Goal: Complete application form

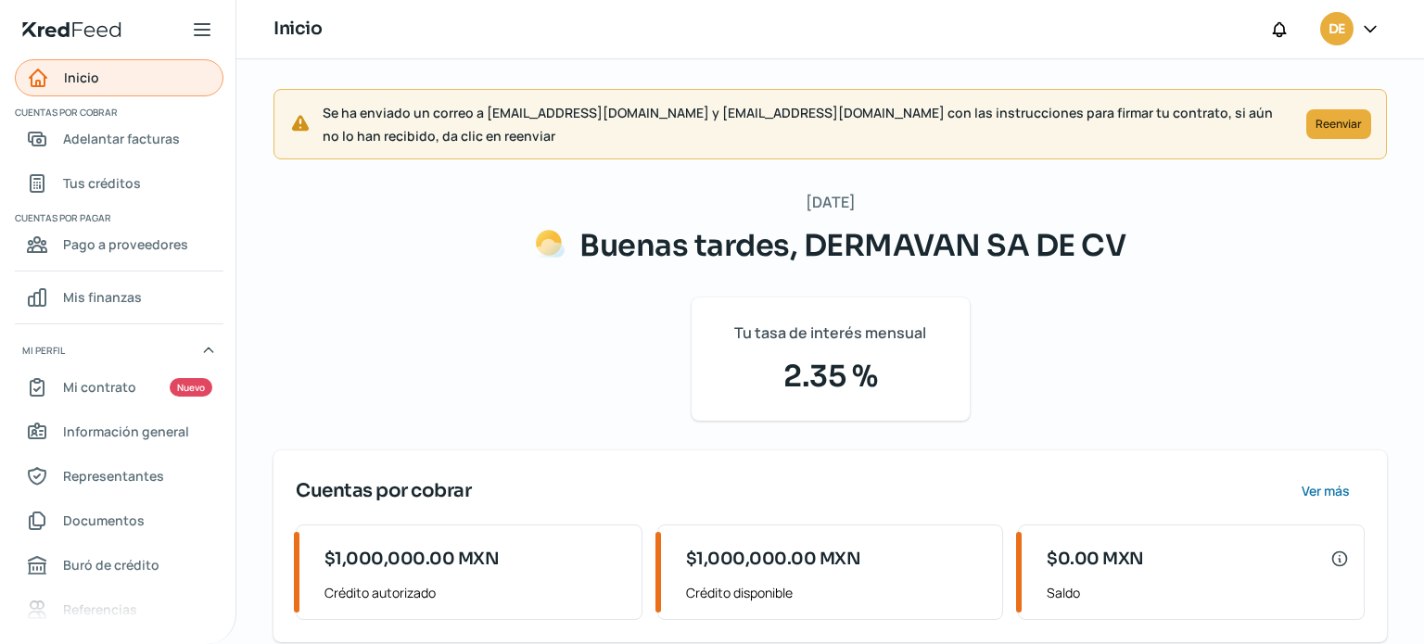
click at [138, 71] on link "Inicio" at bounding box center [119, 77] width 209 height 37
click at [198, 32] on icon at bounding box center [202, 30] width 22 height 22
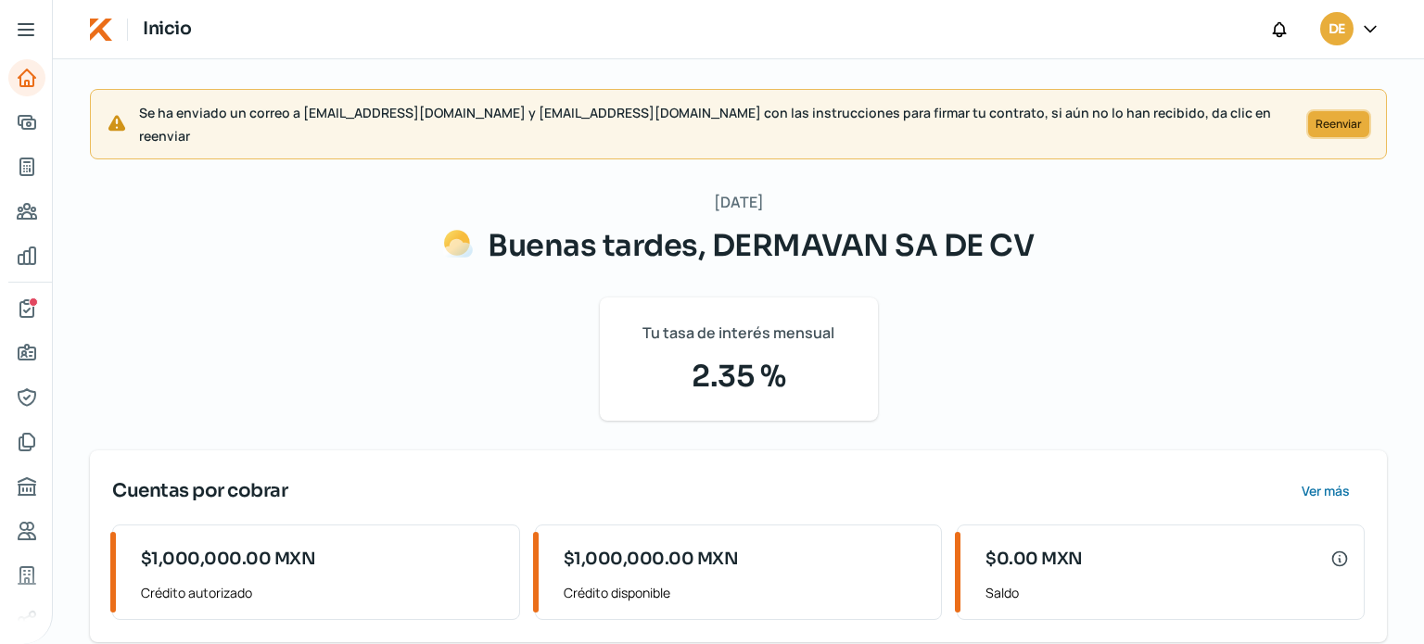
click at [1339, 119] on span "Reenviar" at bounding box center [1338, 124] width 46 height 11
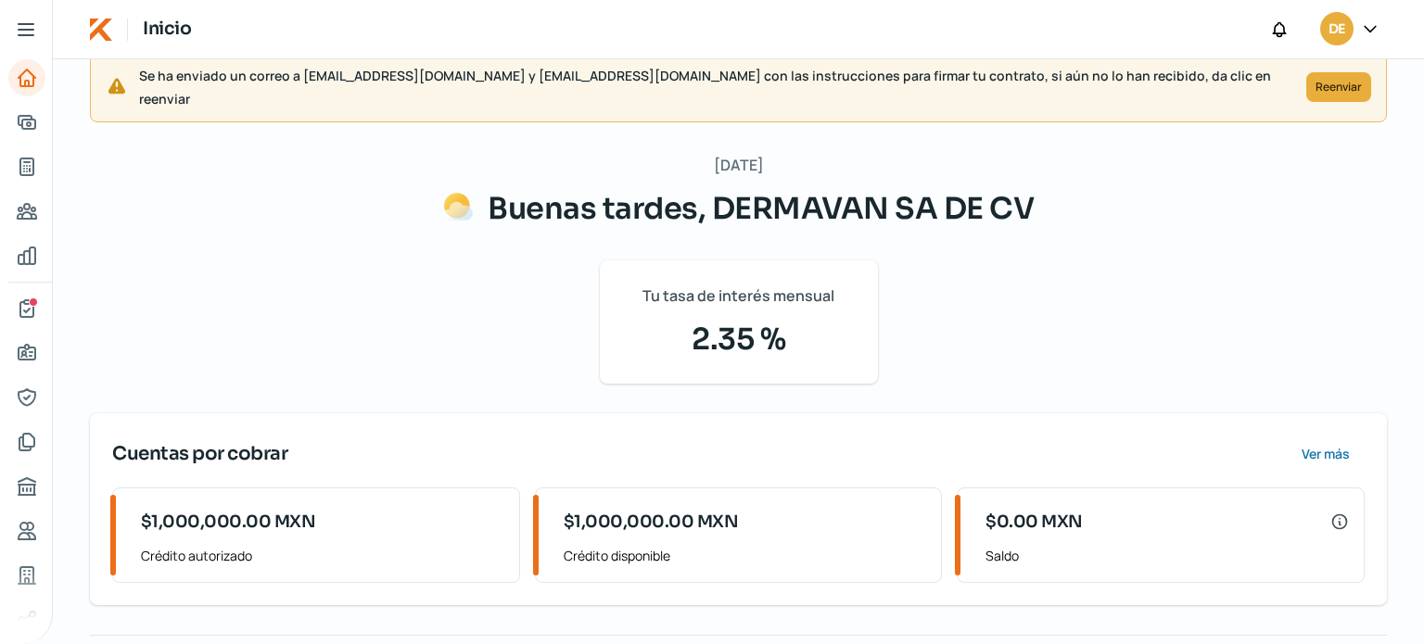
scroll to position [74, 0]
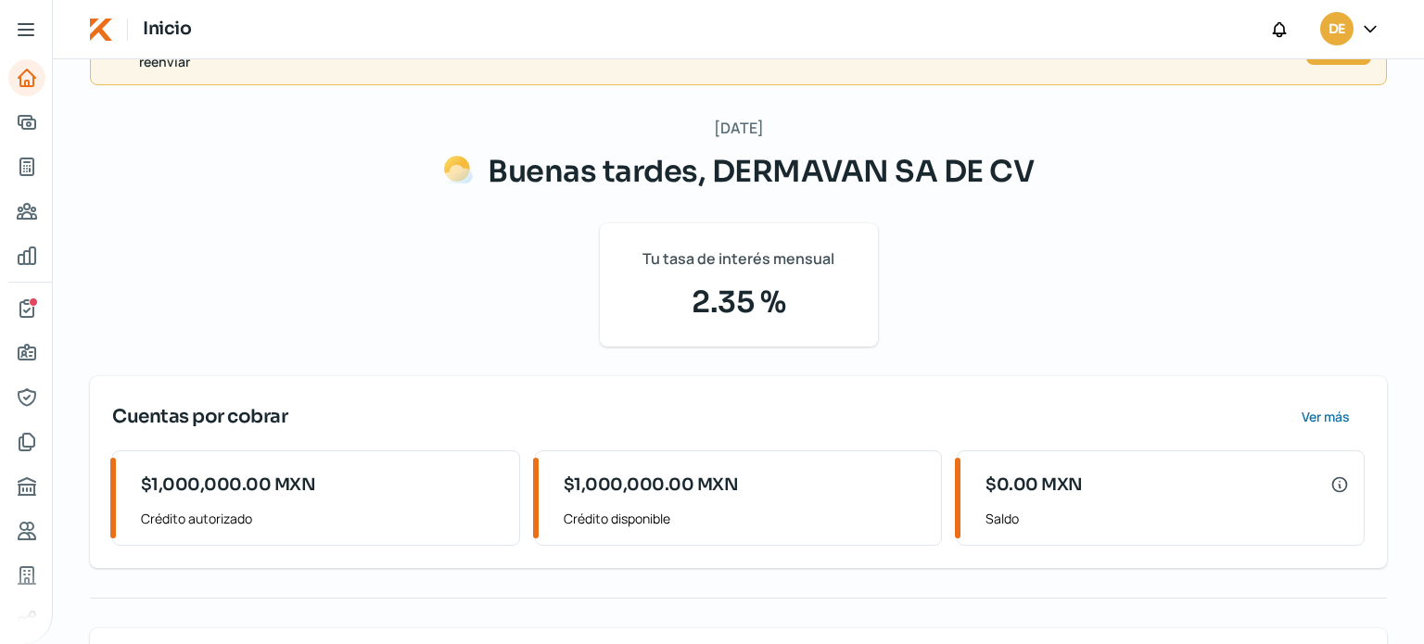
click at [21, 25] on icon at bounding box center [26, 29] width 15 height 11
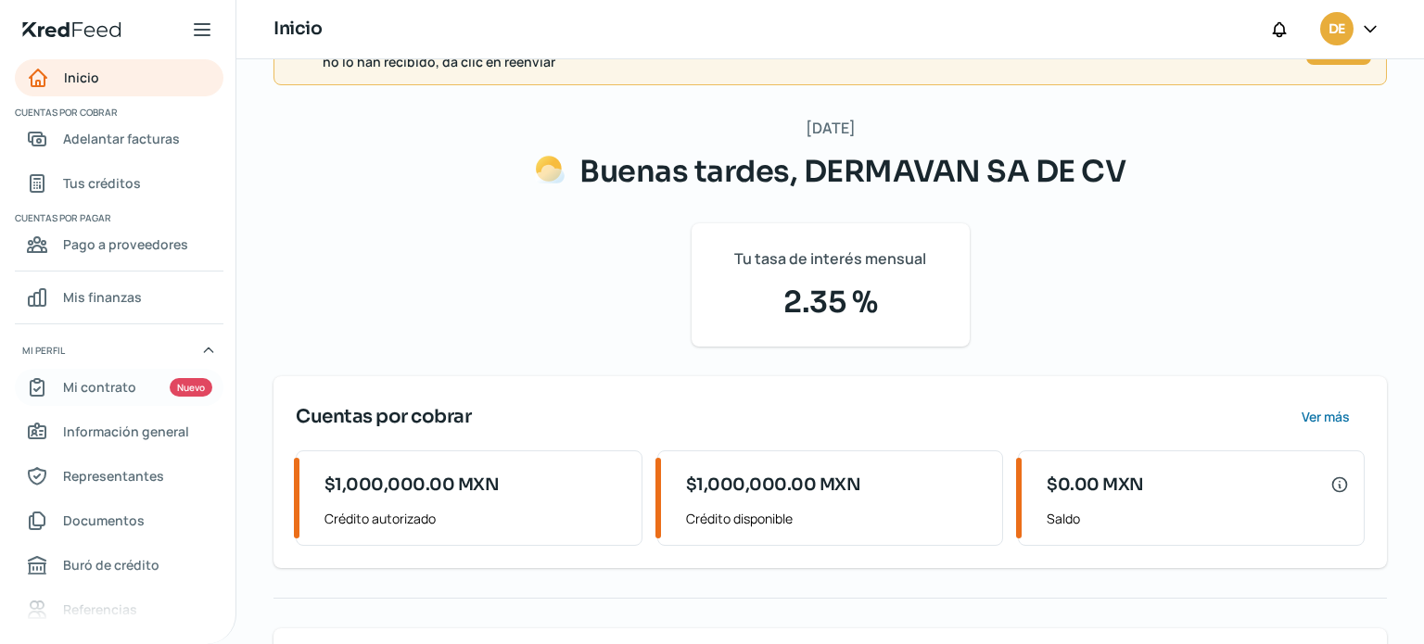
click at [189, 393] on div "Nuevo" at bounding box center [191, 387] width 43 height 19
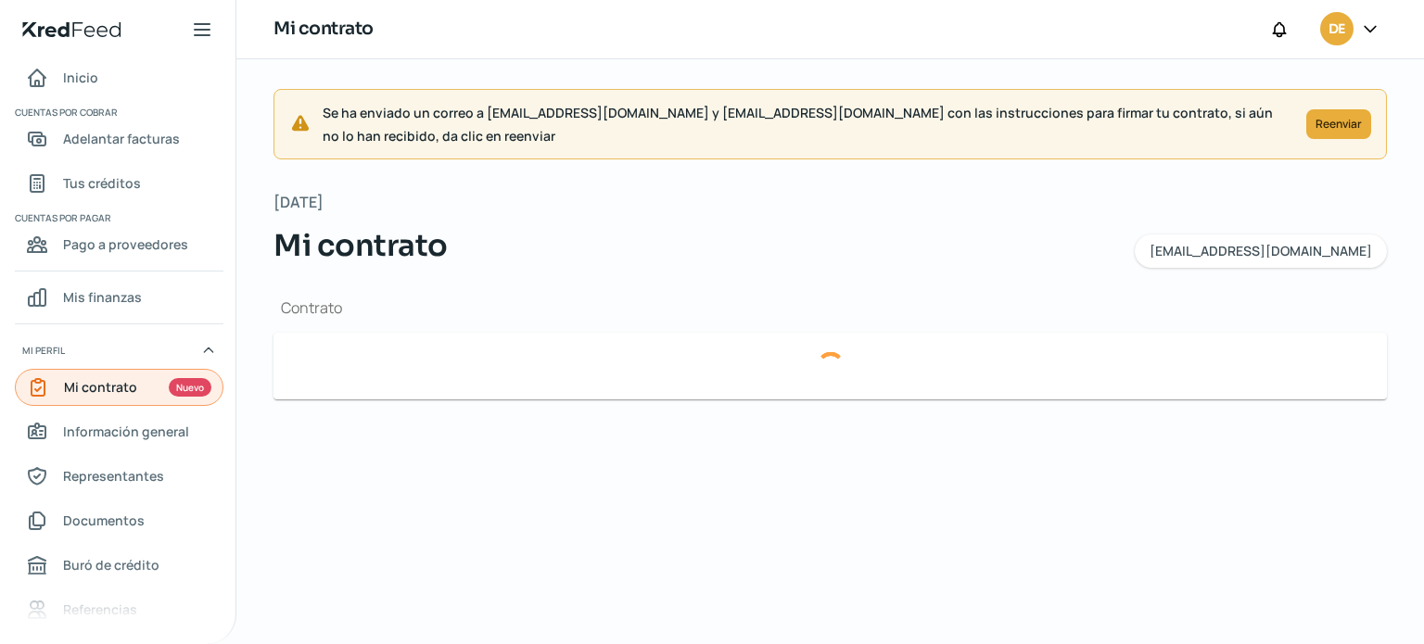
type input "c73776e3-1284-4a12-8772-d54b16d72786-factoringContract.pdf"
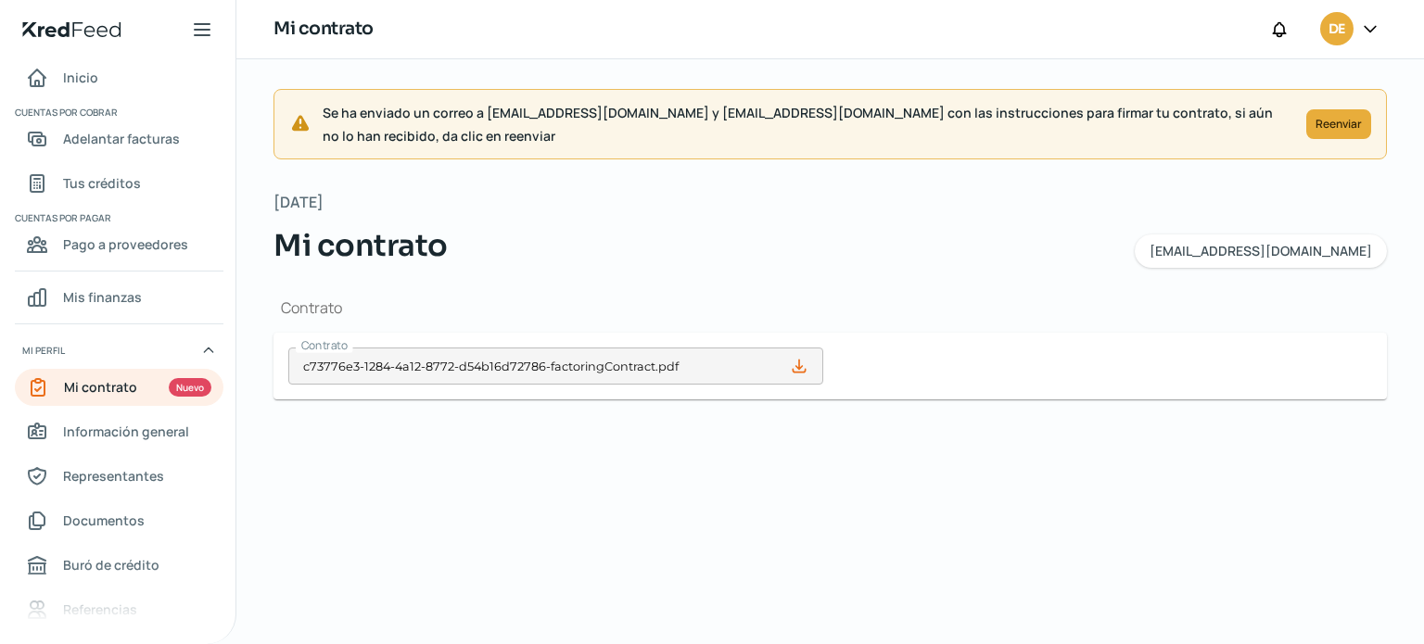
click at [800, 360] on icon at bounding box center [799, 366] width 19 height 19
click at [154, 432] on span "Información general" at bounding box center [126, 431] width 126 height 23
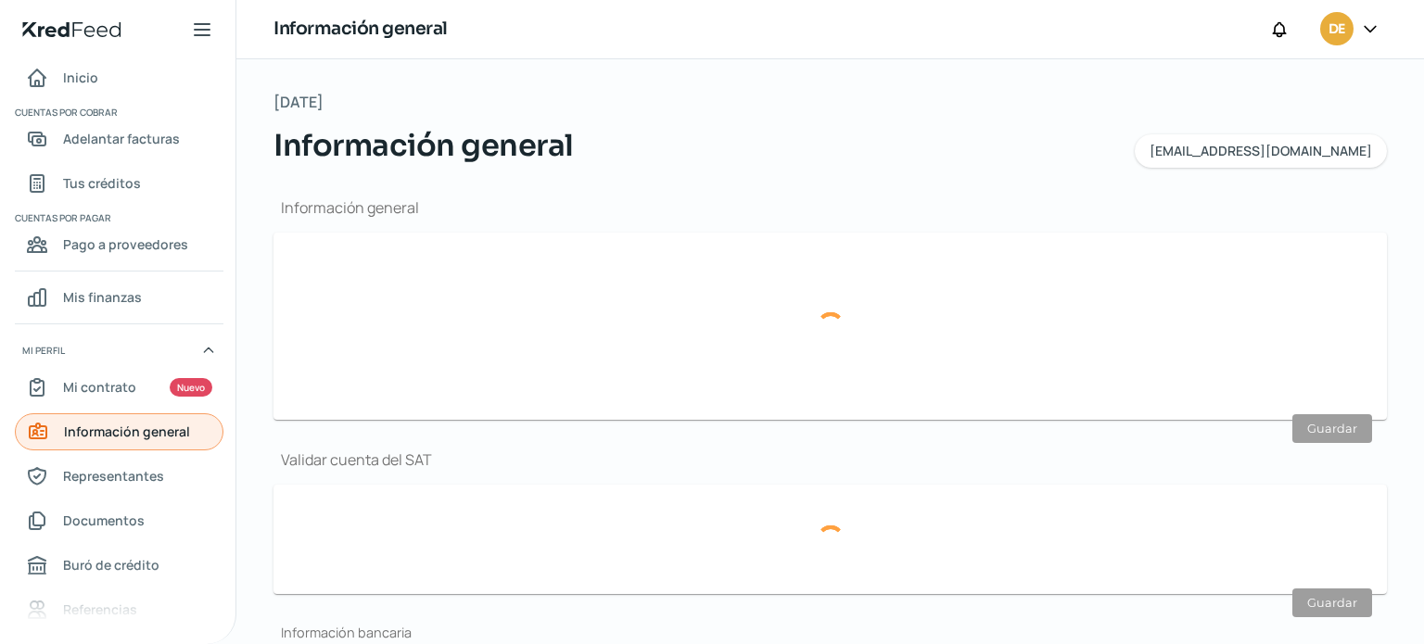
type input "[EMAIL_ADDRESS][DOMAIN_NAME]"
type input "Personas morales del régimen general"
type input "DERMAVAN SA DE CV"
type input "55 - 3727 - 9449"
type input "DME170926GCA"
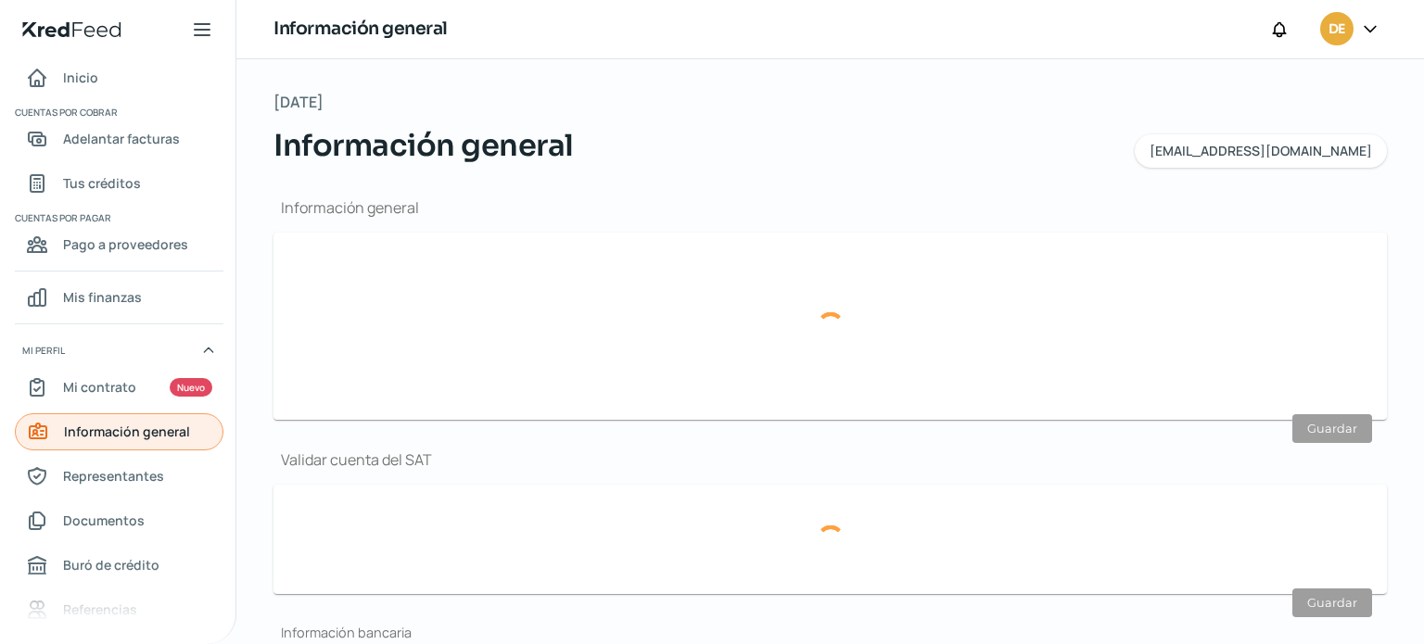
type input "CERRADA [PERSON_NAME]"
type input "29"
type input "03100"
type input "[PERSON_NAME]"
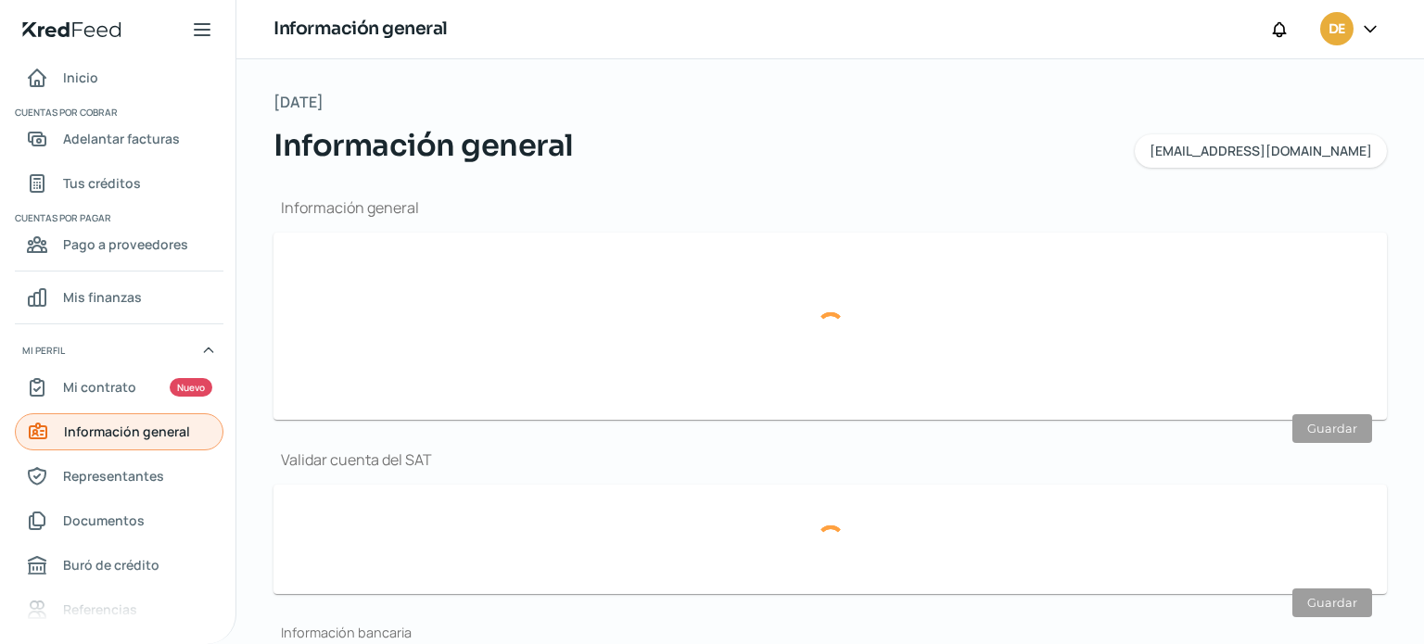
type input "CDMX"
type input "[GEOGRAPHIC_DATA]"
type input "dermavan Izzidelvalle.pdf"
type input "6"
type input "9"
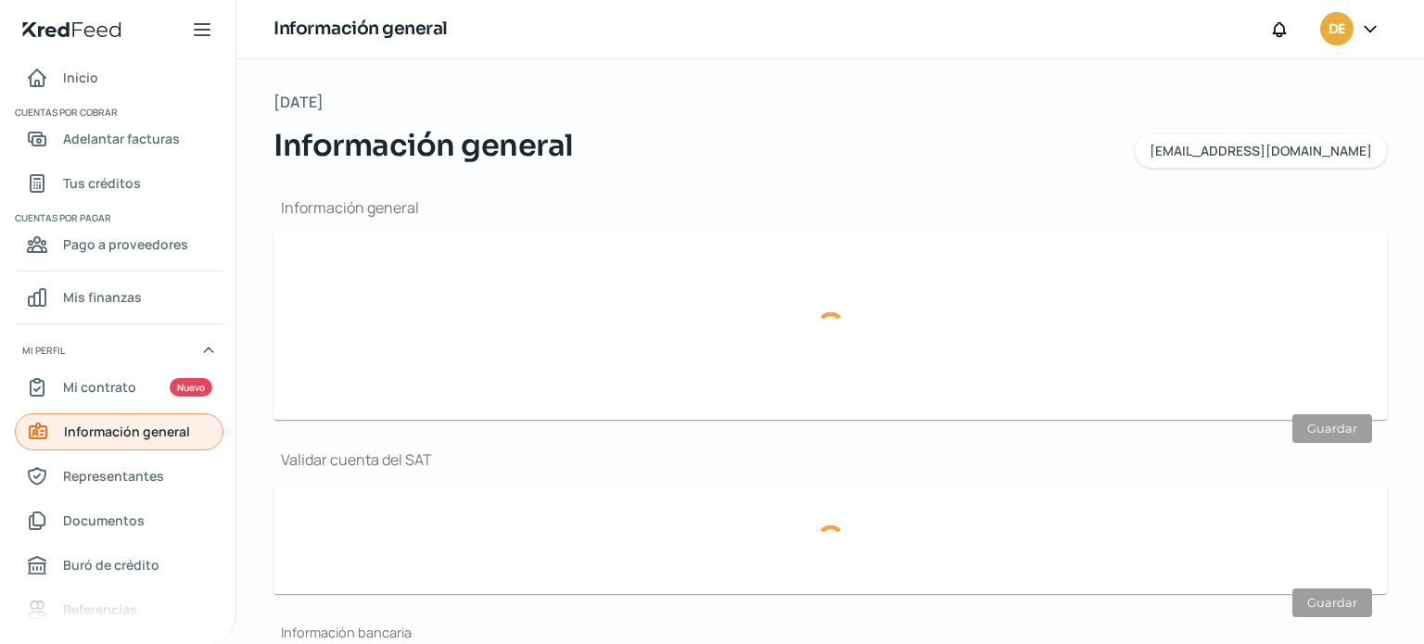
type input "Rentada"
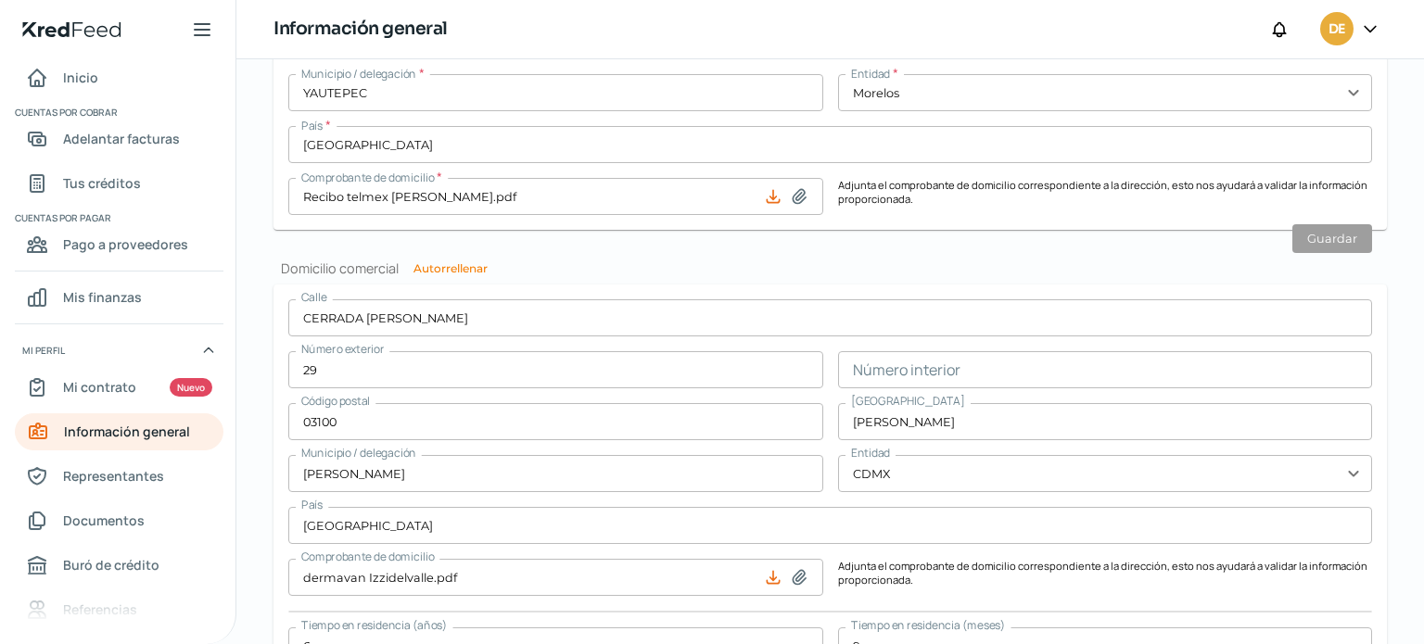
scroll to position [978, 0]
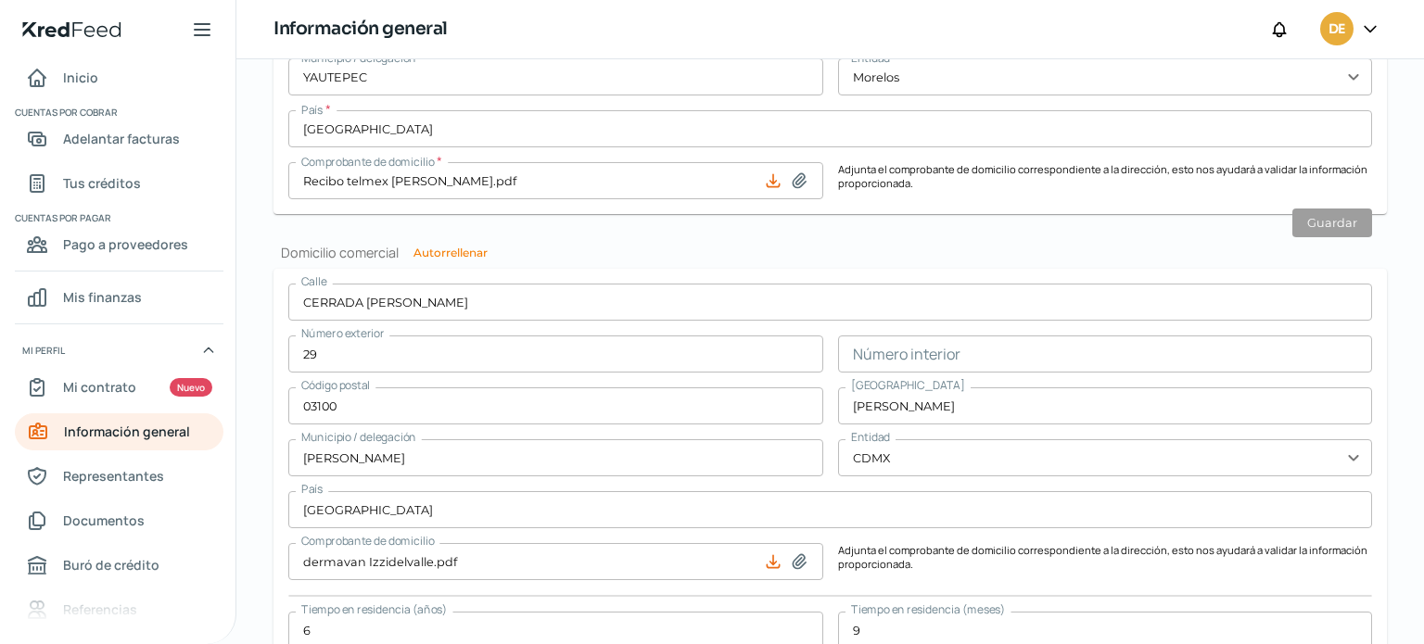
drag, startPoint x: 1376, startPoint y: 571, endPoint x: 1368, endPoint y: 629, distance: 59.0
click at [1368, 629] on form "[STREET_ADDRESS][PERSON_NAME] Número interior Código postal 03100 [GEOGRAPHIC_D…" at bounding box center [829, 492] width 1113 height 447
drag, startPoint x: 1368, startPoint y: 629, endPoint x: 1350, endPoint y: 688, distance: 61.0
click at [1350, 643] on html "Inicio | KredFeed Inicio Cuentas por cobrar Adelantar facturas Tus créditos Cue…" at bounding box center [712, 322] width 1424 height 644
click at [167, 481] on link "Representantes" at bounding box center [119, 476] width 209 height 37
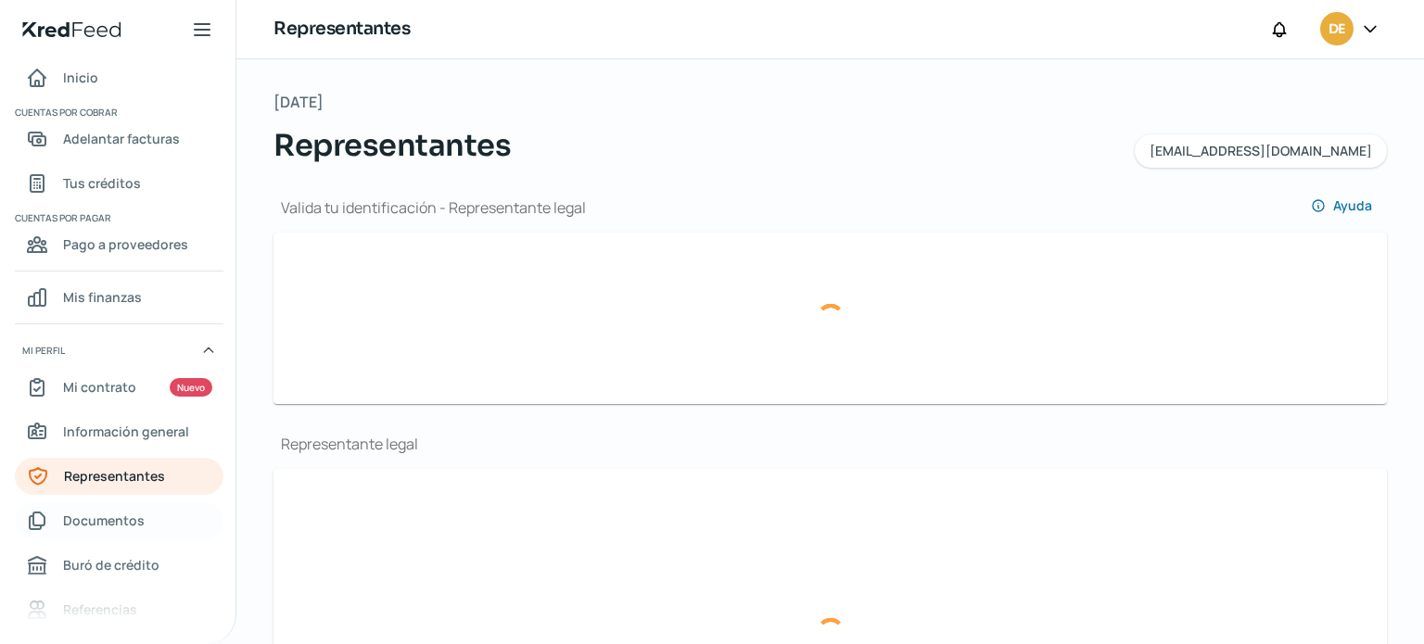
type input "c73776e3-1284-4a12-8772-d54b16d72786-officialIdFront.jpg"
type input "c73776e3-1284-4a12-8772-d54b16d72786-officialIdBack.jpg"
type input "[PERSON_NAME]"
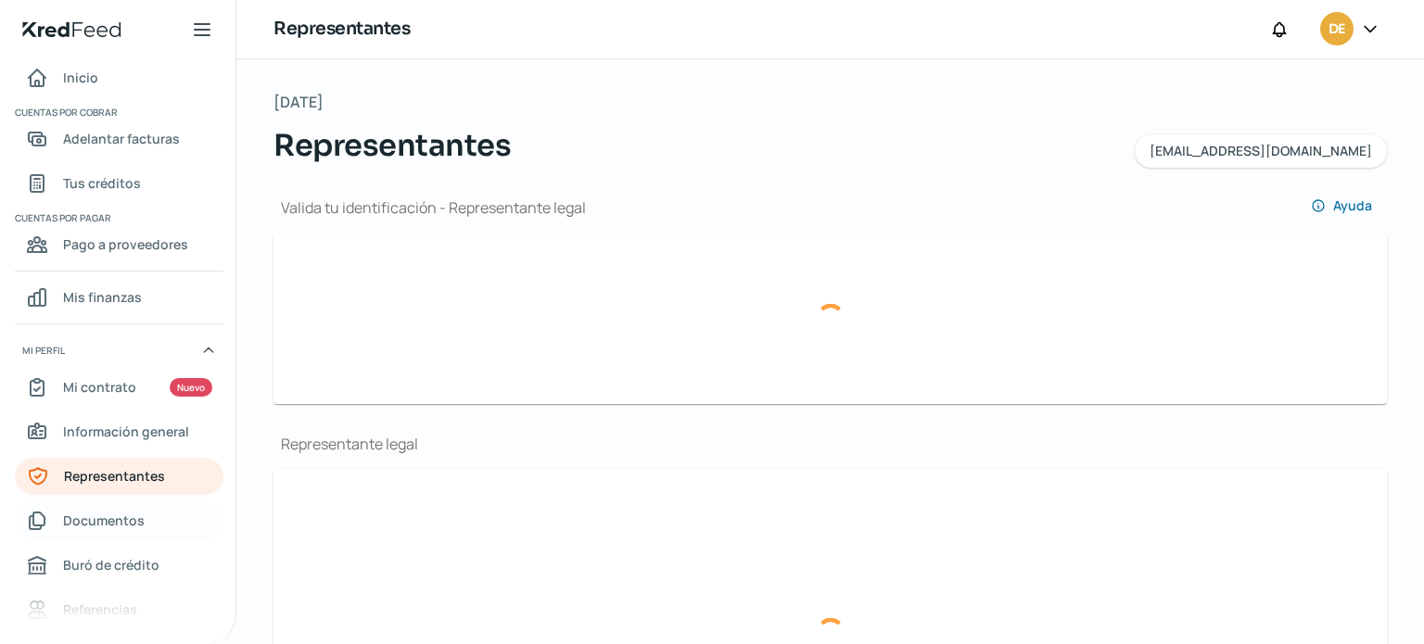
type input "AOGL640828HNERRN06"
type input "AOGL640828D62"
type input "[EMAIL_ADDRESS][DOMAIN_NAME]"
type input "55 - 2096 - 8590"
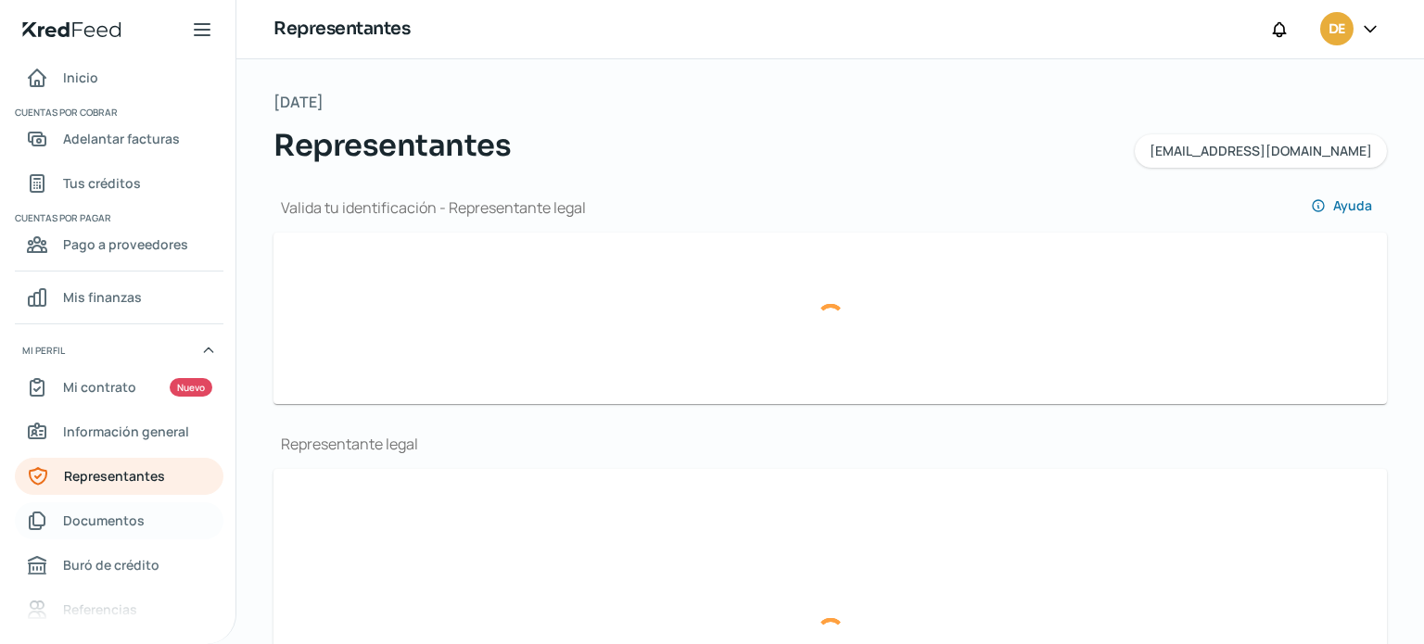
type input "Soltero/a"
type input "ARGRLN64082888H600"
type input "[DATE]"
type input "Hombre"
type input "c73776e3-1284-4a12-8772-d54b16d72786-majorityShareholderOif.jpg"
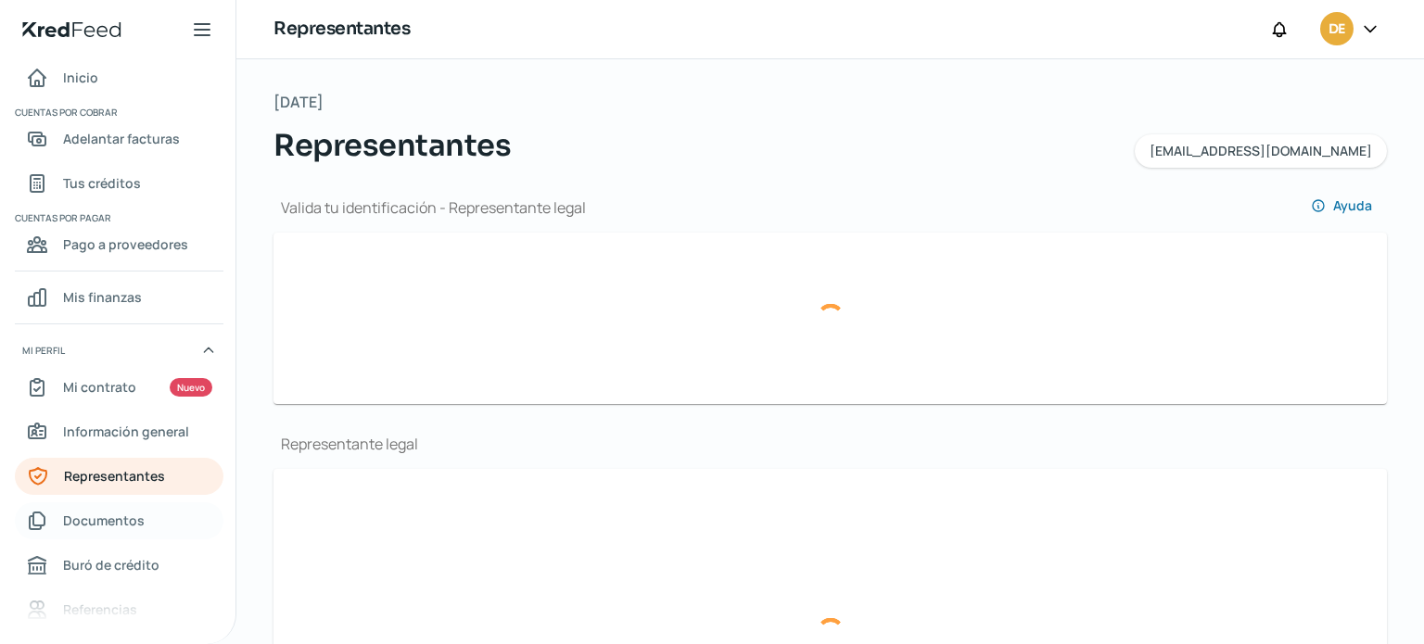
type input "c73776e3-1284-4a12-8772-d54b16d72786-majorityShareholderOib.jpg"
type input "[PERSON_NAME]"
type input "AOGL640828HNERRN06"
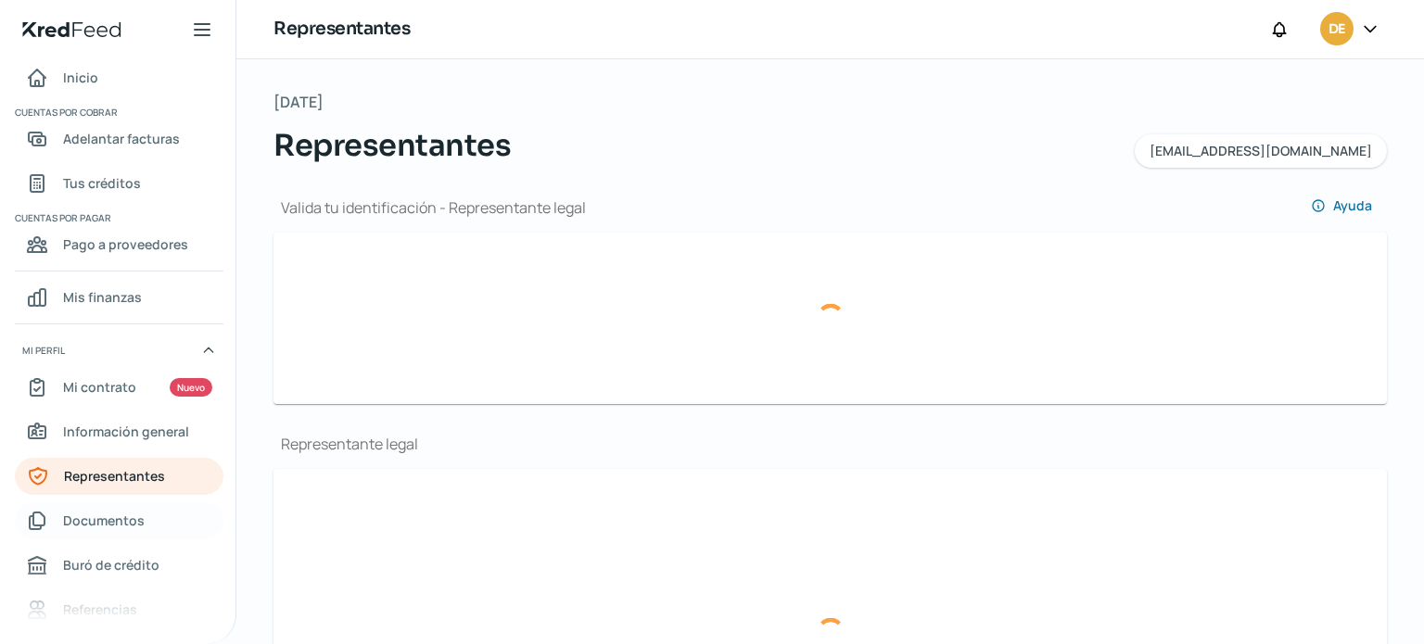
type input "AOGL640828D62"
type input "[EMAIL_ADDRESS][DOMAIN_NAME]"
type input "55 - 2096 - 8590"
type input "Soltero/a"
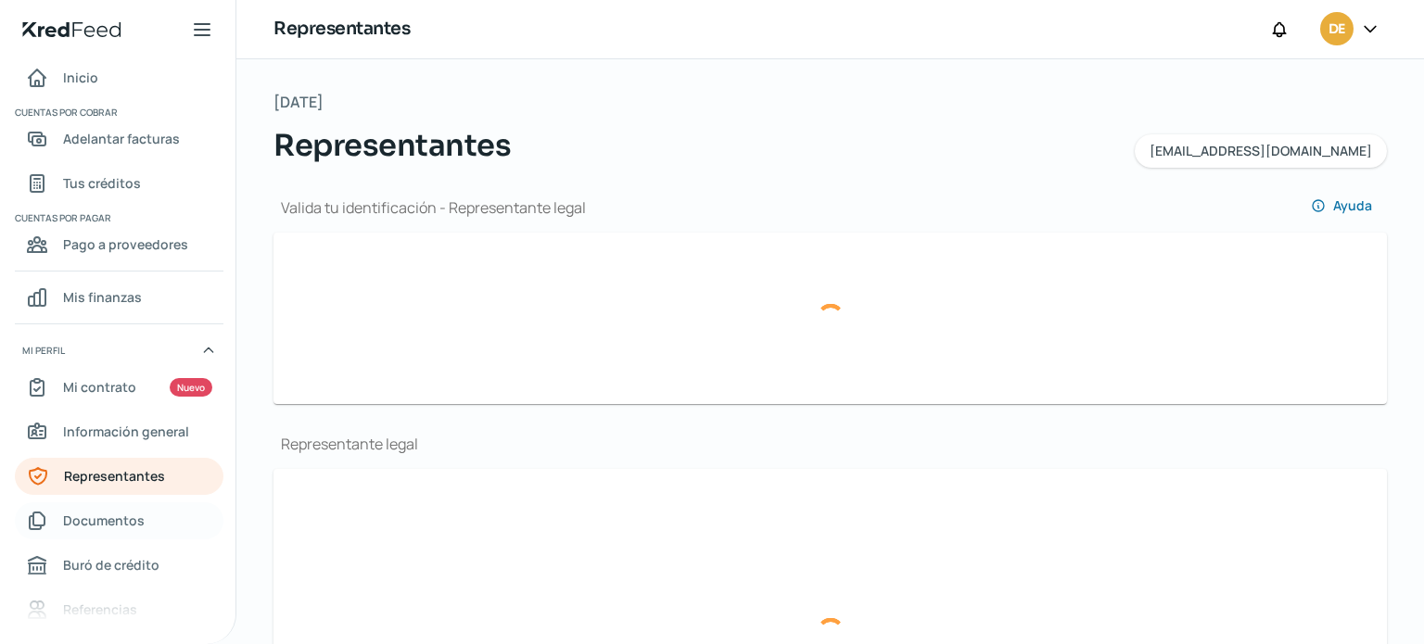
type input "ARGRLN64082888H600"
type input "[DATE]"
type input "Hombre"
type input "No"
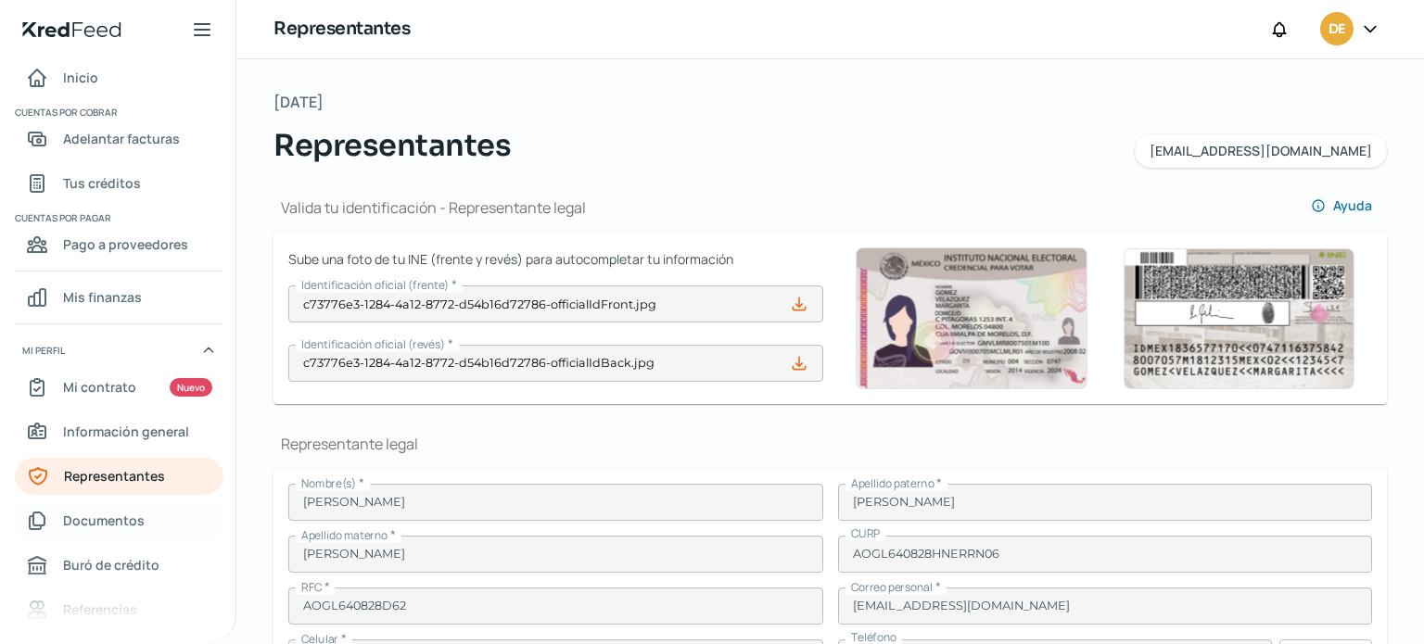
click at [154, 518] on link "Documentos" at bounding box center [119, 520] width 209 height 37
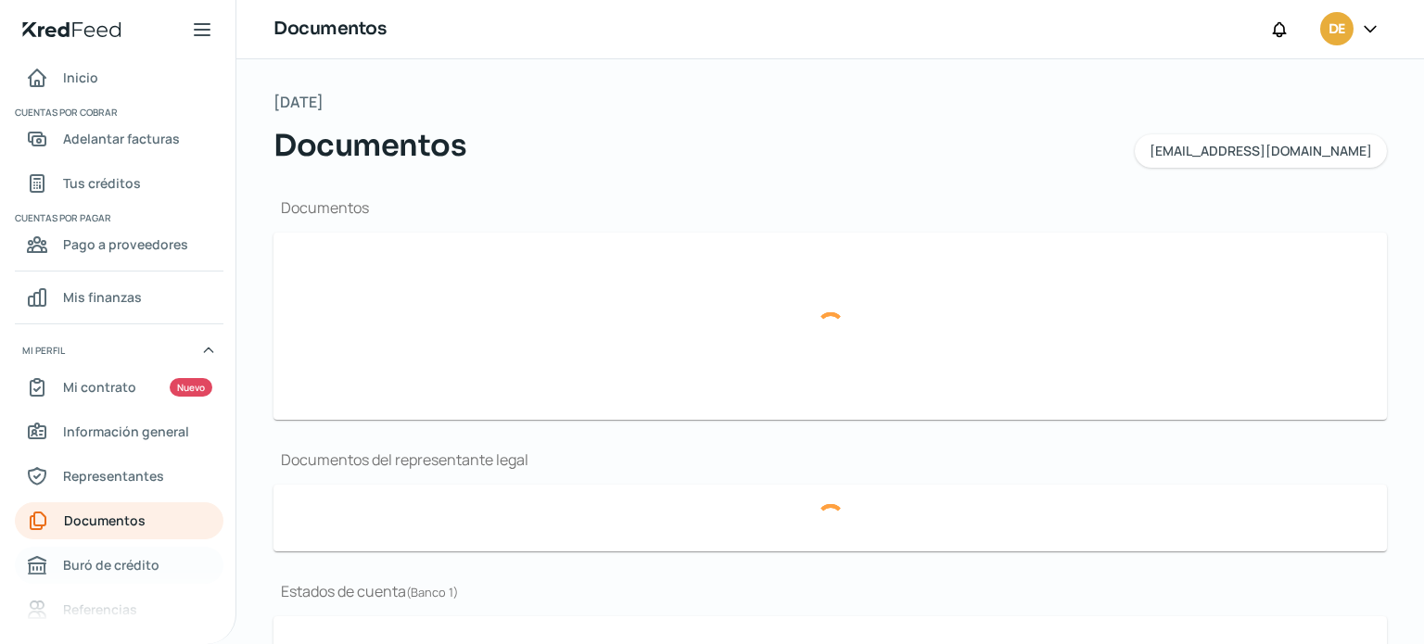
type input "[VEHICLE_IDENTIFICATION_NUMBER].pdf"
type input "Acta Constitutiva.pdf"
type input "EDOSDECTABCOMERJUL25.pdf"
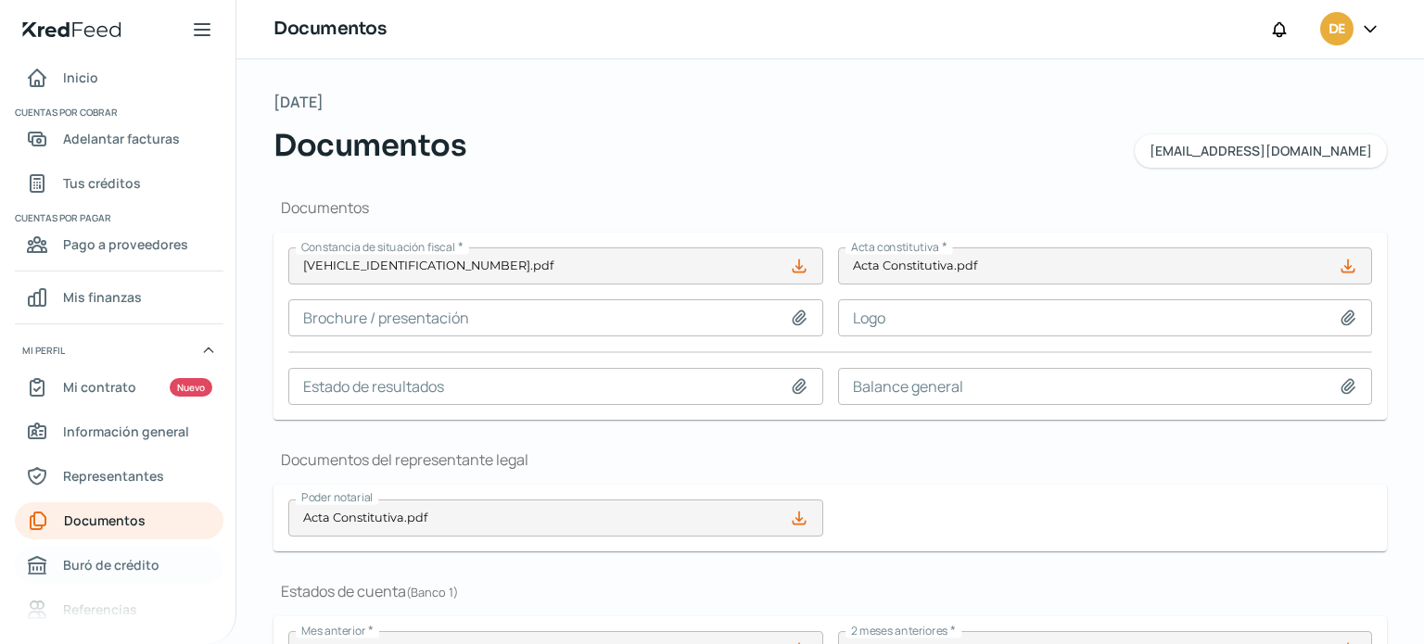
click at [152, 570] on span "Buró de crédito" at bounding box center [111, 564] width 96 height 23
